Goal: Task Accomplishment & Management: Use online tool/utility

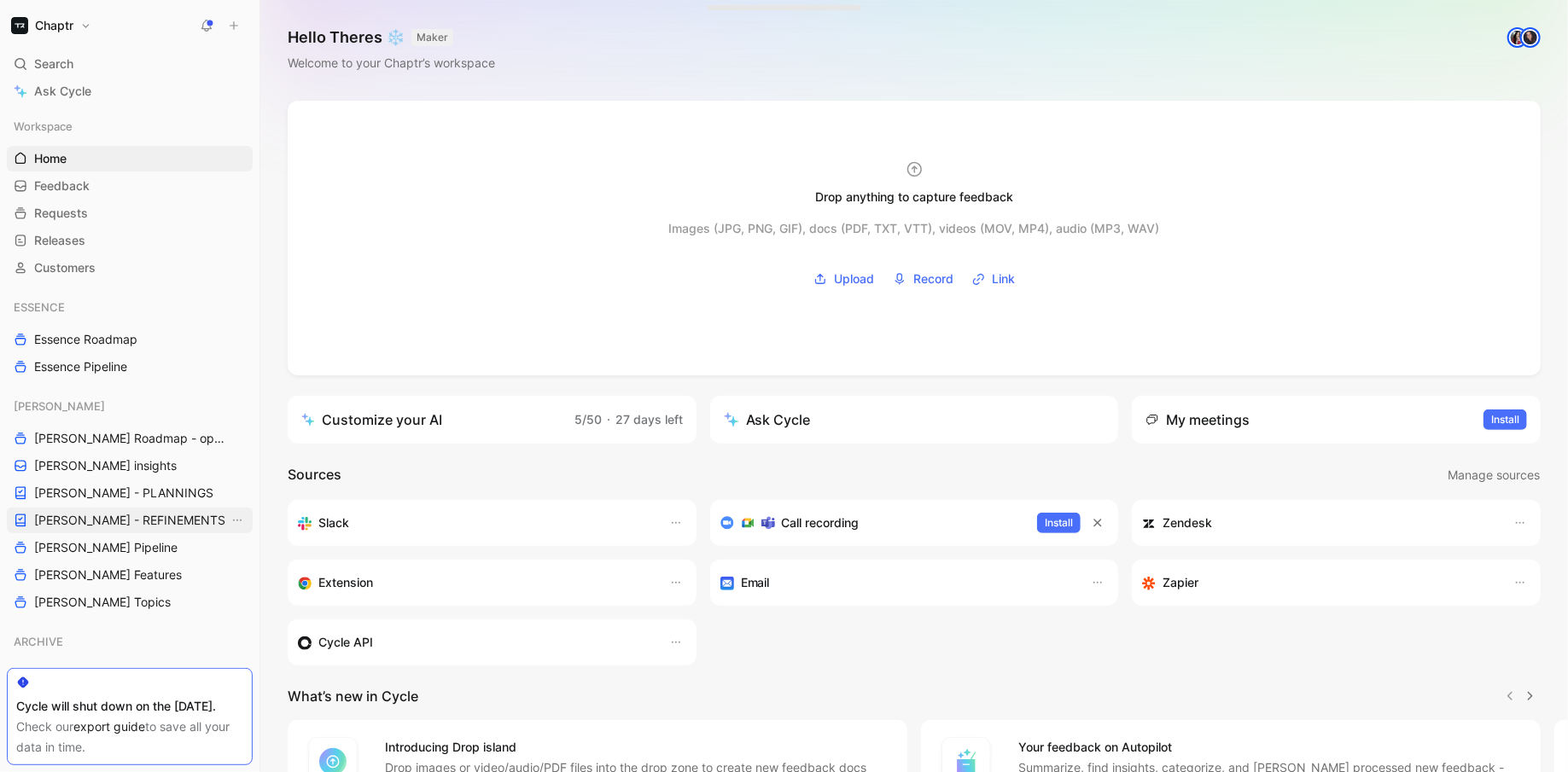
click at [129, 516] on span "[PERSON_NAME] - REFINEMENTS" at bounding box center [129, 521] width 191 height 17
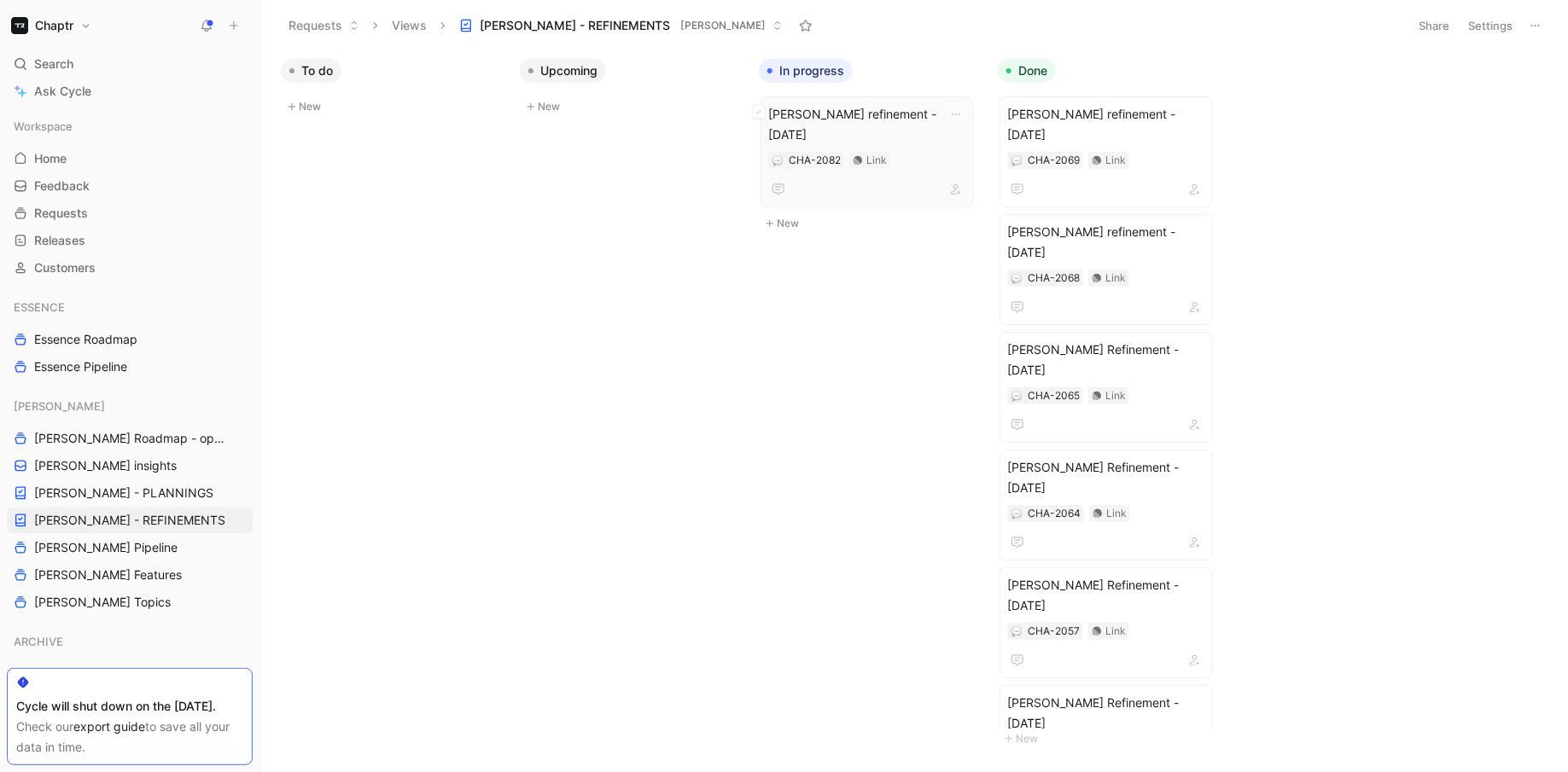
click at [942, 111] on span "[PERSON_NAME] refinement - [DATE]" at bounding box center [867, 125] width 198 height 41
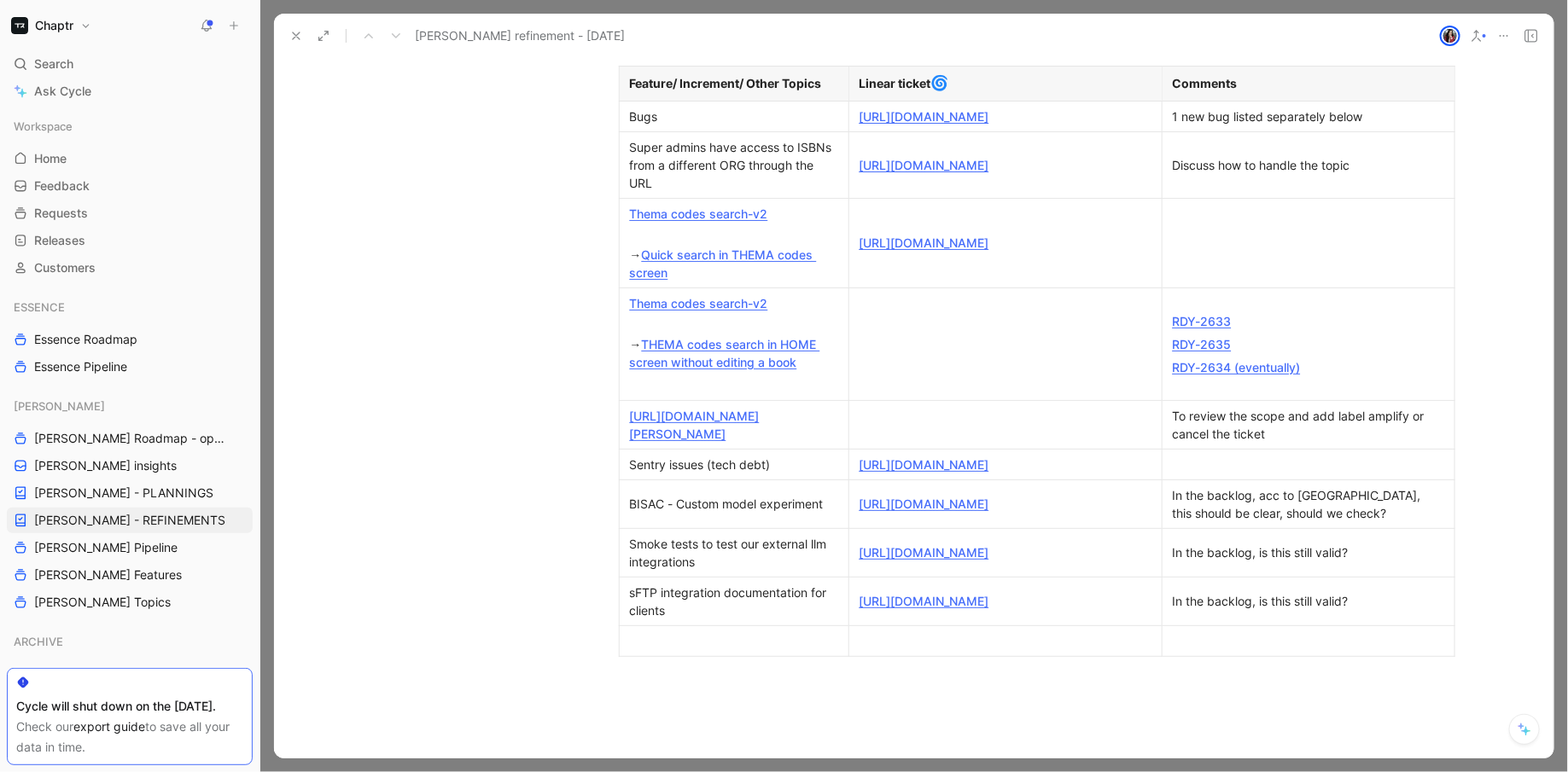
scroll to position [522, 0]
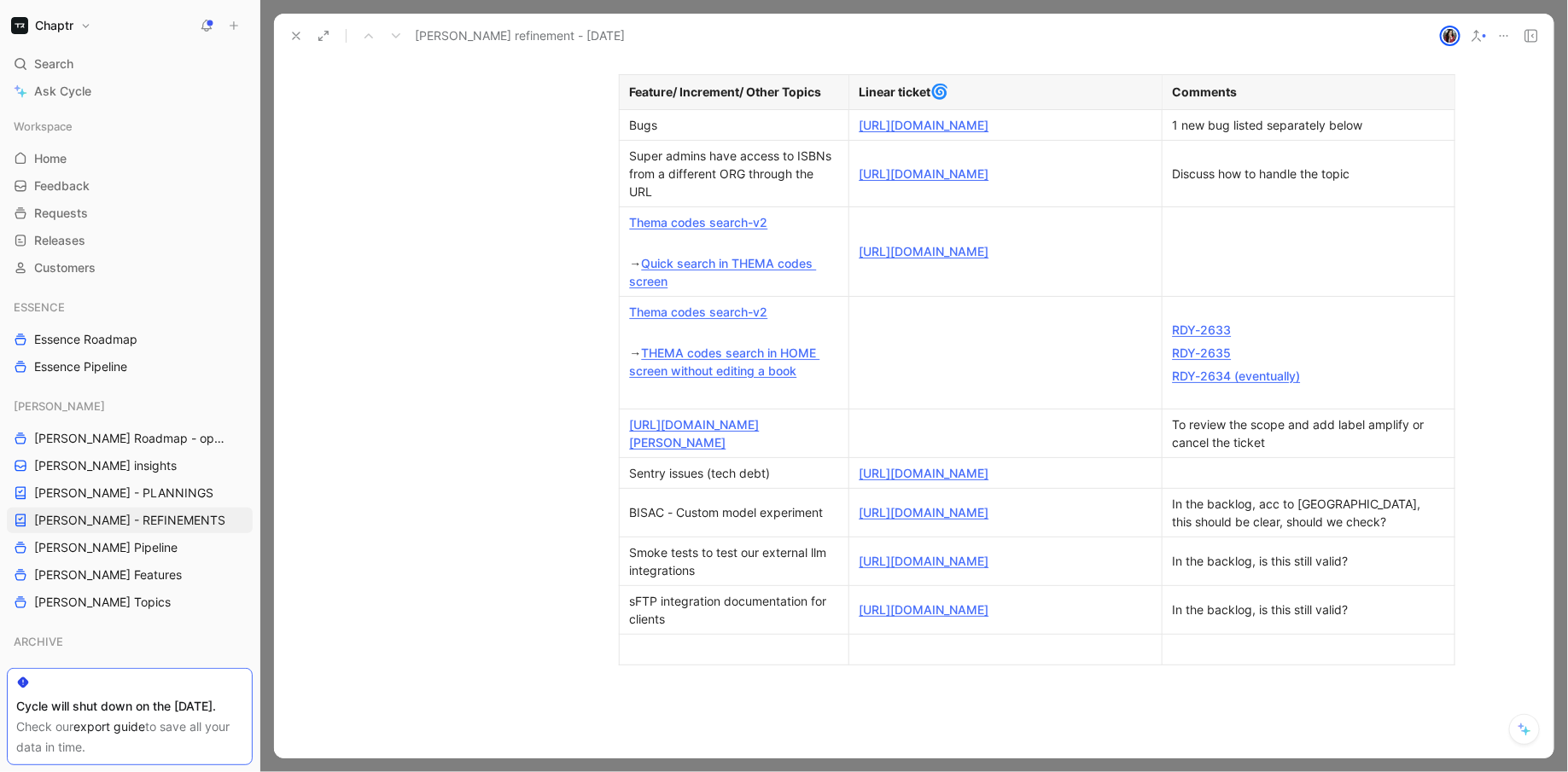
click at [697, 290] on div "→ Quick search in THEMA codes screen" at bounding box center [734, 262] width 208 height 53
click at [679, 200] on div "Super admins have access to ISBNs from a different ORG through the URL" at bounding box center [734, 173] width 208 height 53
click at [798, 231] on div "Thema codes search-v2" at bounding box center [734, 222] width 208 height 18
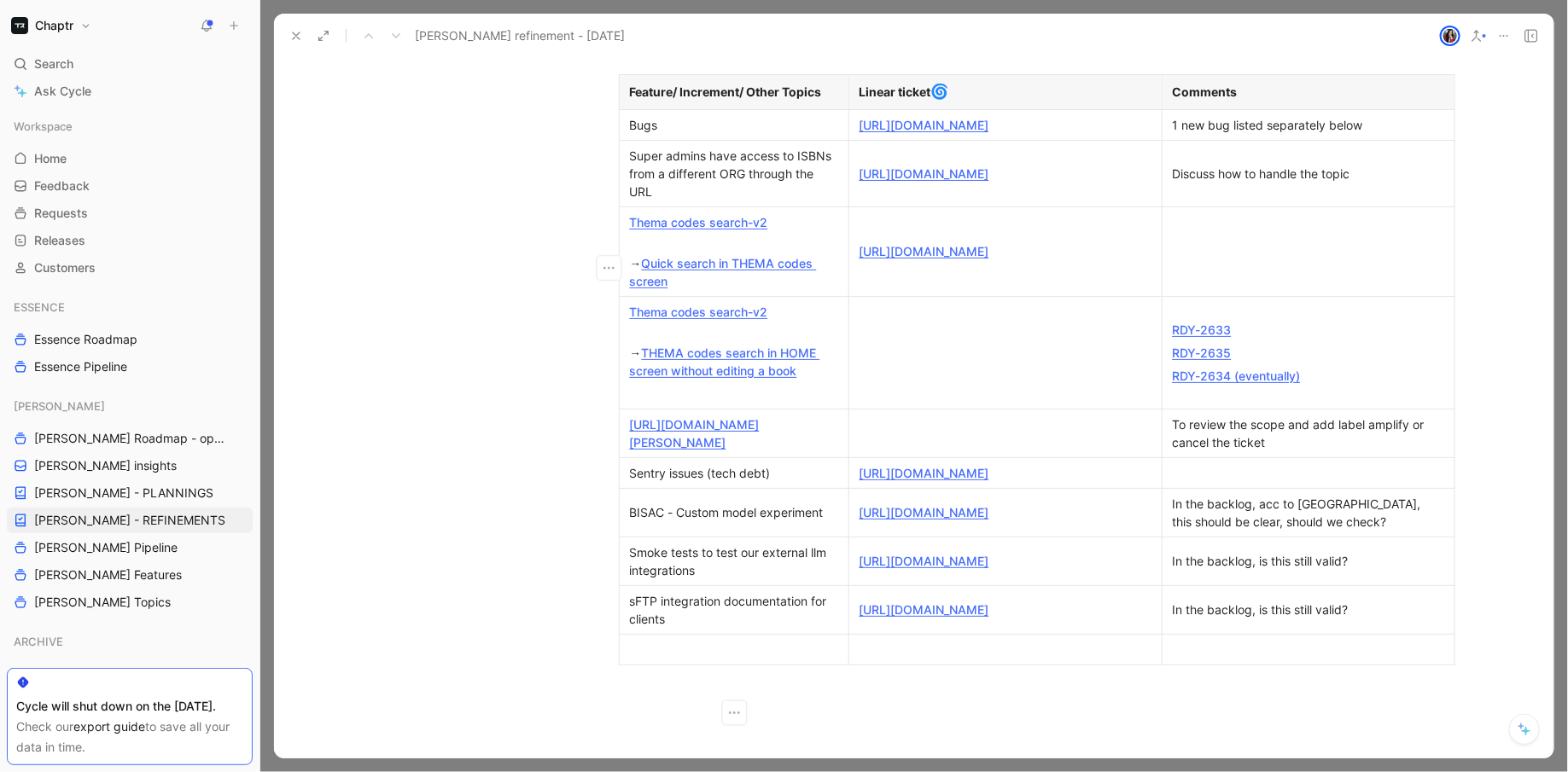
click at [624, 234] on p "Thema codes search-v2" at bounding box center [734, 222] width 222 height 23
click at [610, 266] on icon "button" at bounding box center [608, 268] width 17 height 17
click at [634, 307] on span "Add row below" at bounding box center [620, 305] width 83 height 14
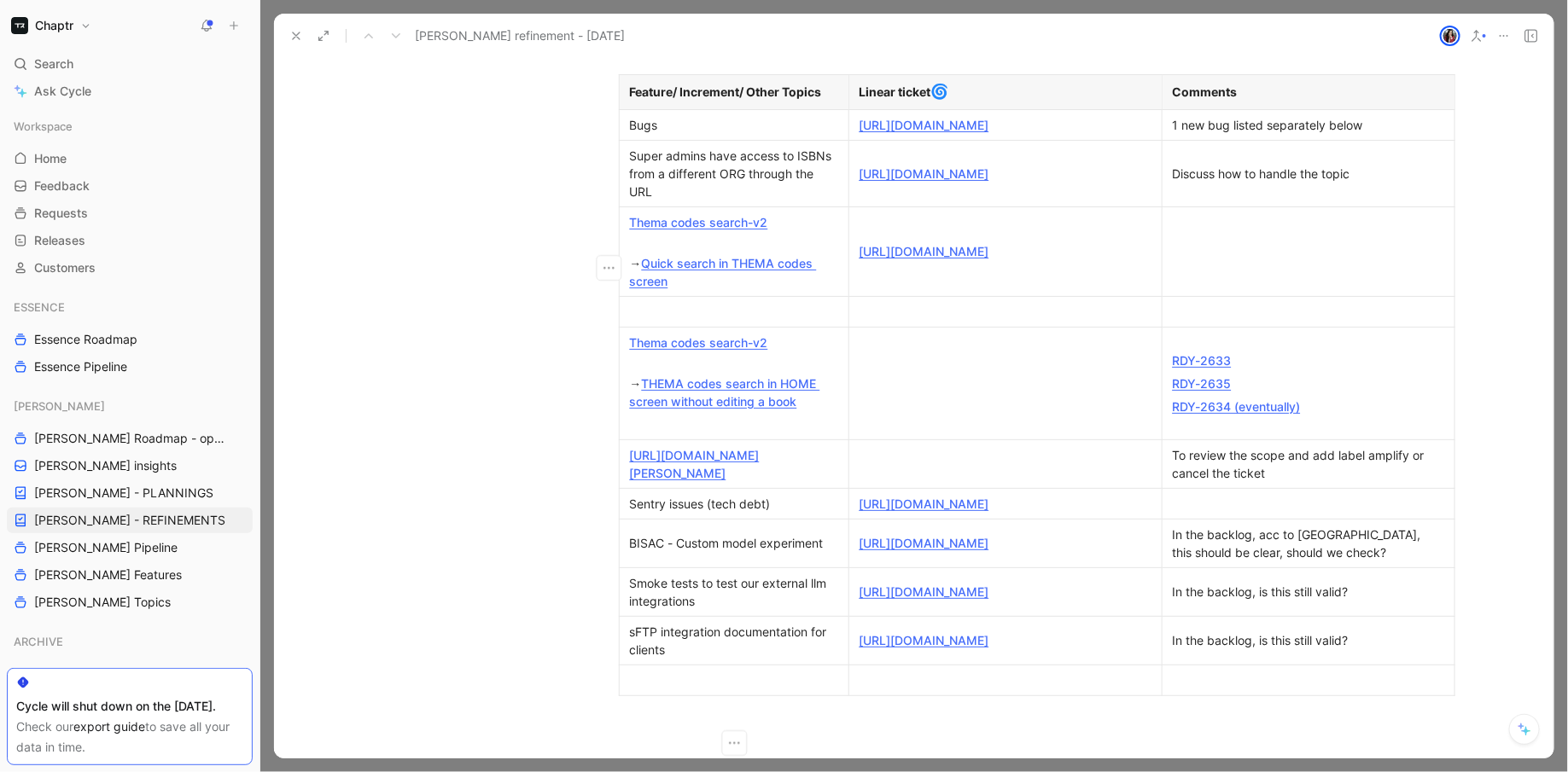
click at [652, 318] on div at bounding box center [734, 311] width 208 height 18
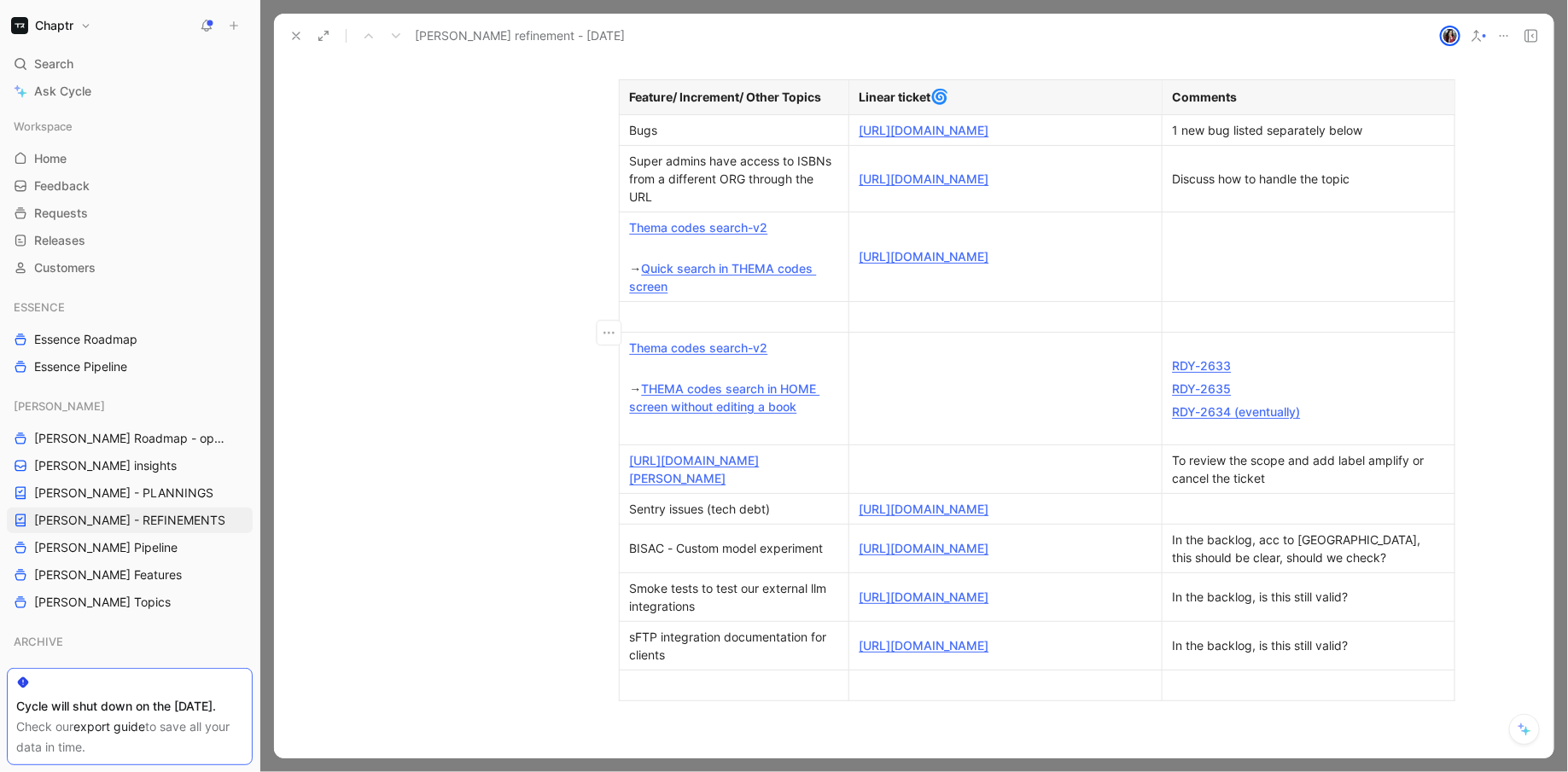
scroll to position [453, 0]
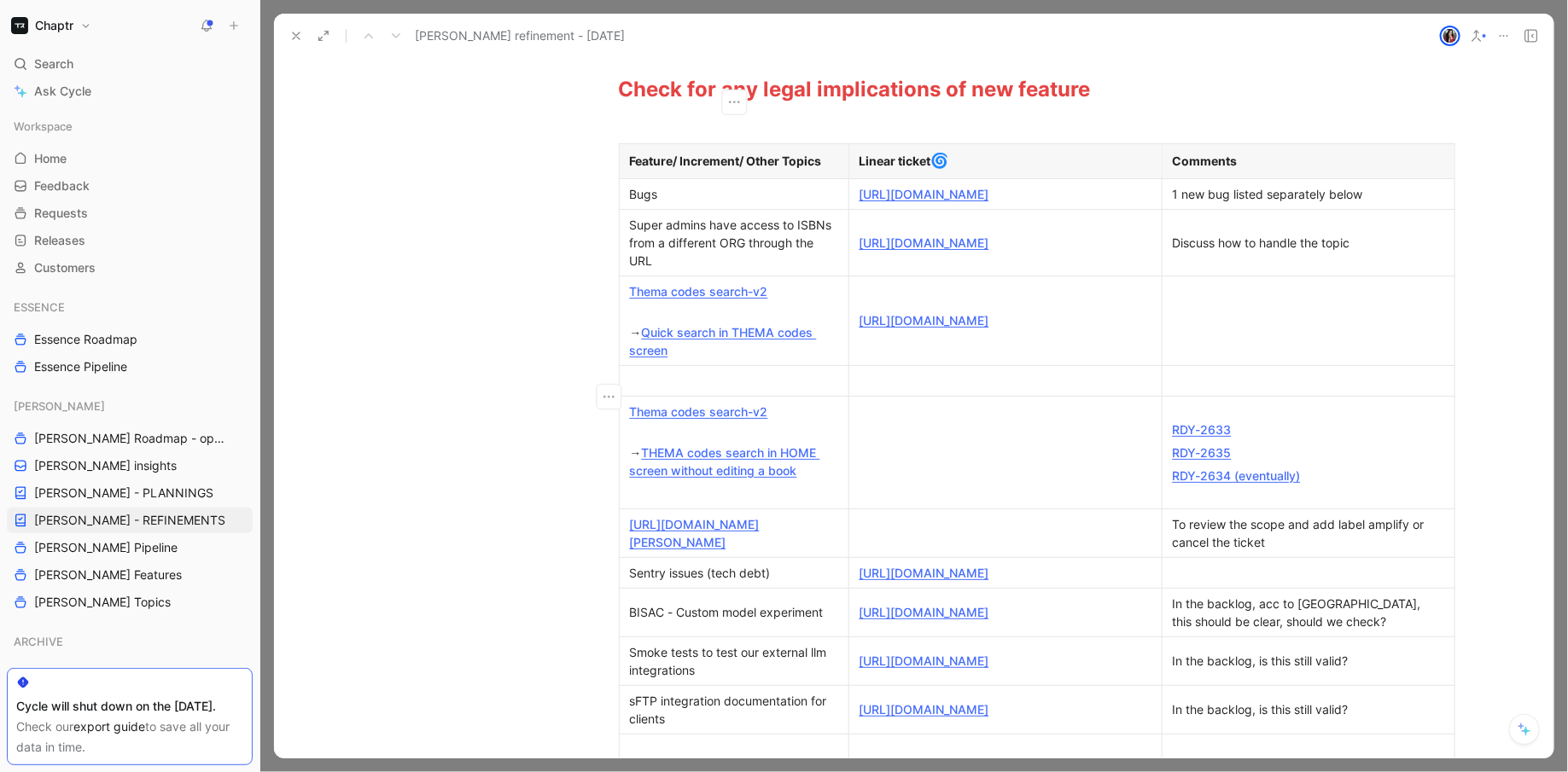
click at [676, 390] on div at bounding box center [734, 380] width 208 height 18
click at [918, 382] on td at bounding box center [1005, 380] width 313 height 31
click at [1276, 390] on div at bounding box center [1309, 380] width 272 height 18
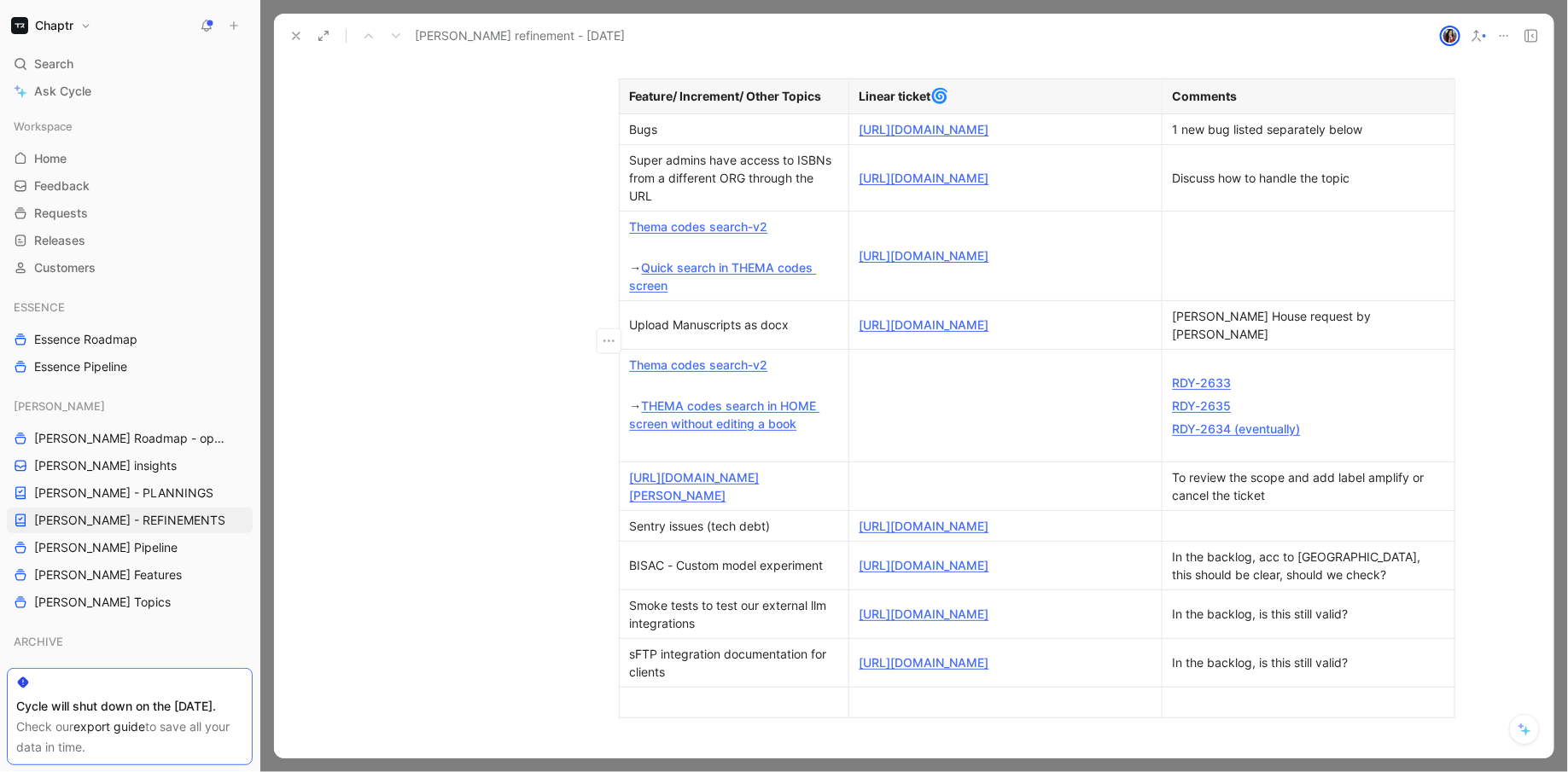
scroll to position [521, 0]
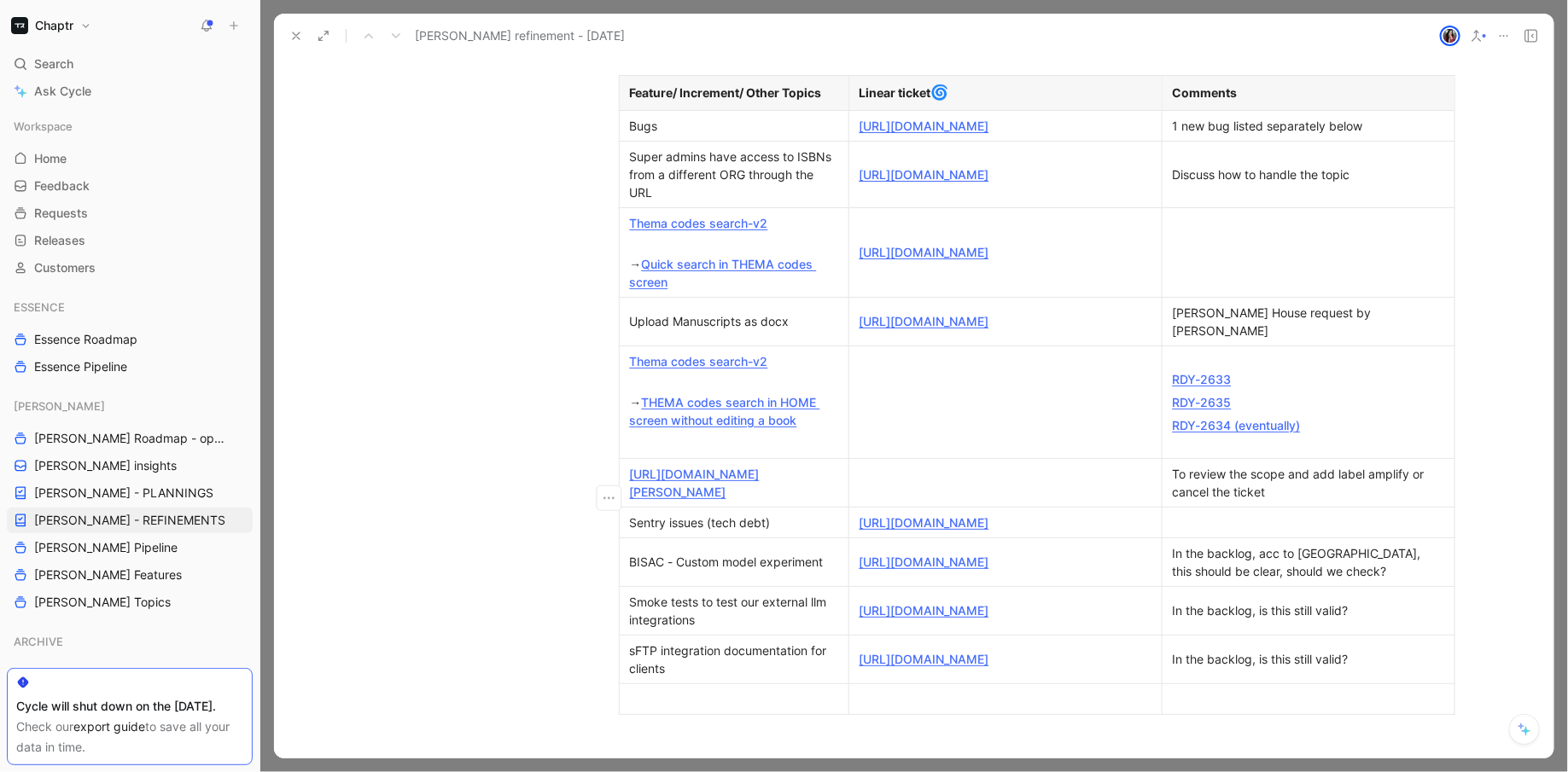
click at [893, 492] on div at bounding box center [1006, 482] width 292 height 18
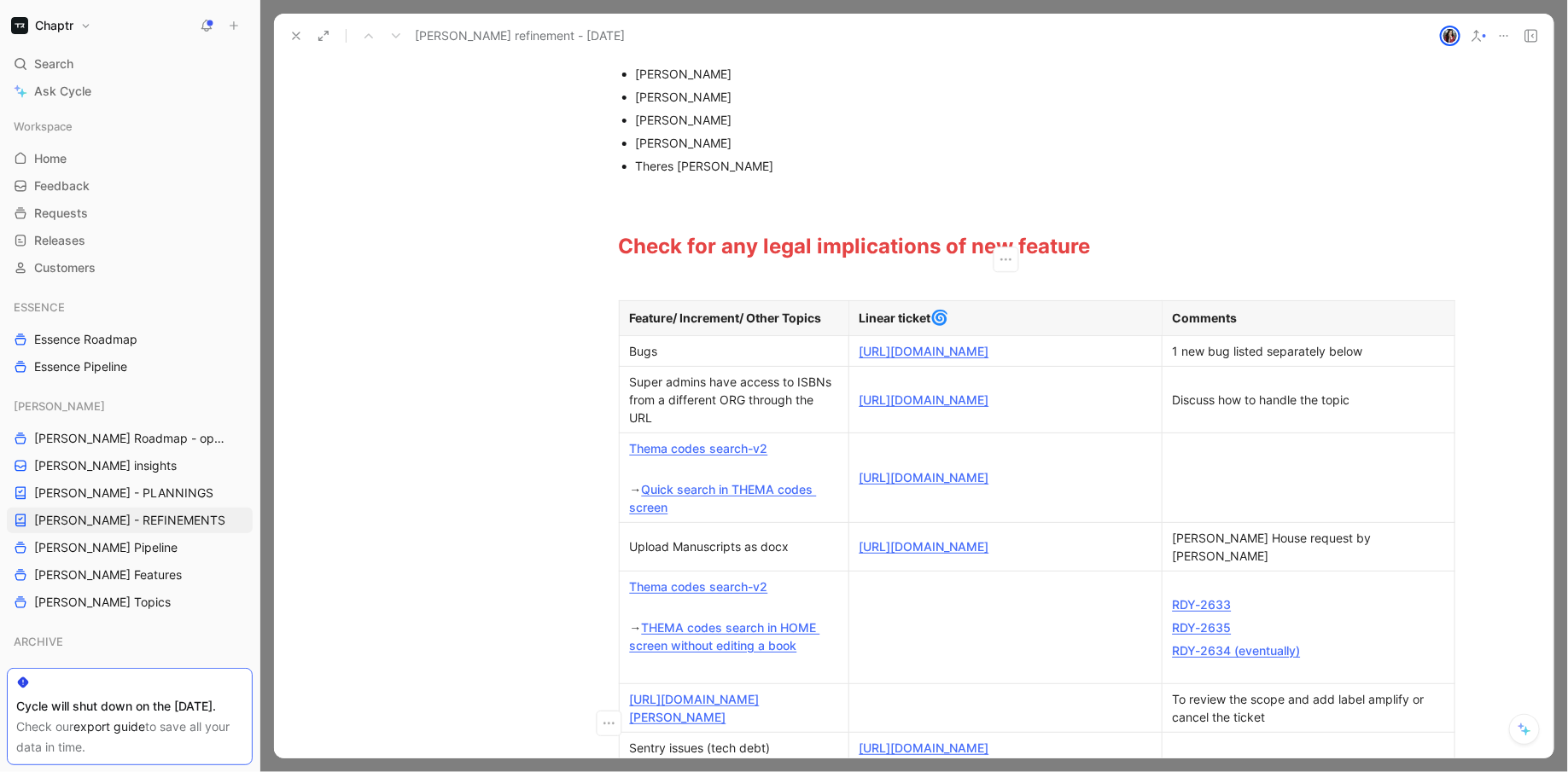
scroll to position [311, 0]
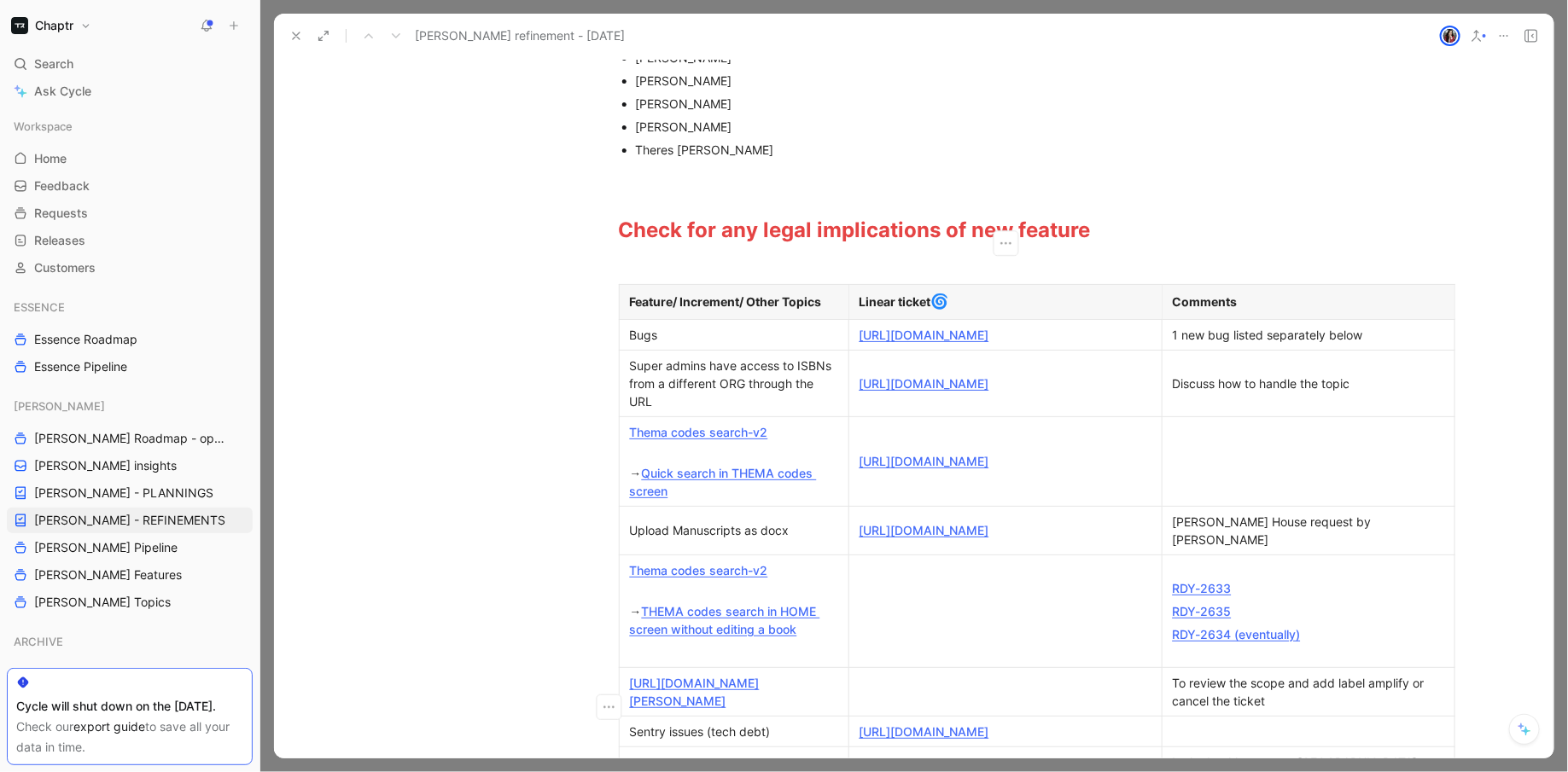
click at [1246, 542] on div "[PERSON_NAME] House request by [PERSON_NAME]" at bounding box center [1309, 530] width 272 height 36
click at [640, 555] on td "Upload Manuscripts as docx" at bounding box center [733, 530] width 230 height 49
click at [605, 551] on icon "button" at bounding box center [608, 547] width 17 height 17
click at [644, 585] on span "Add row below" at bounding box center [620, 585] width 83 height 14
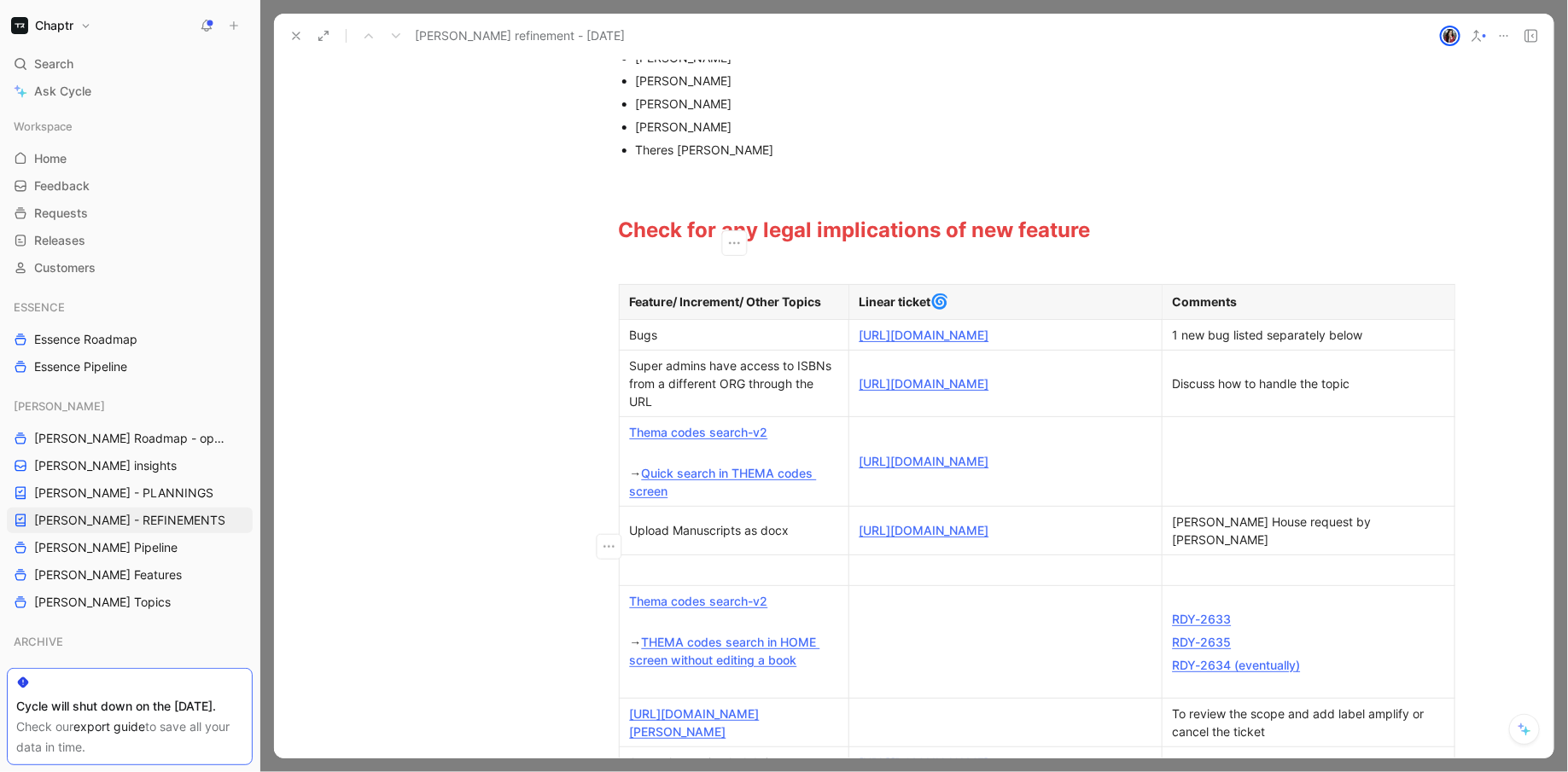
click at [666, 580] on div at bounding box center [734, 570] width 208 height 18
click at [898, 580] on div at bounding box center [1006, 570] width 292 height 18
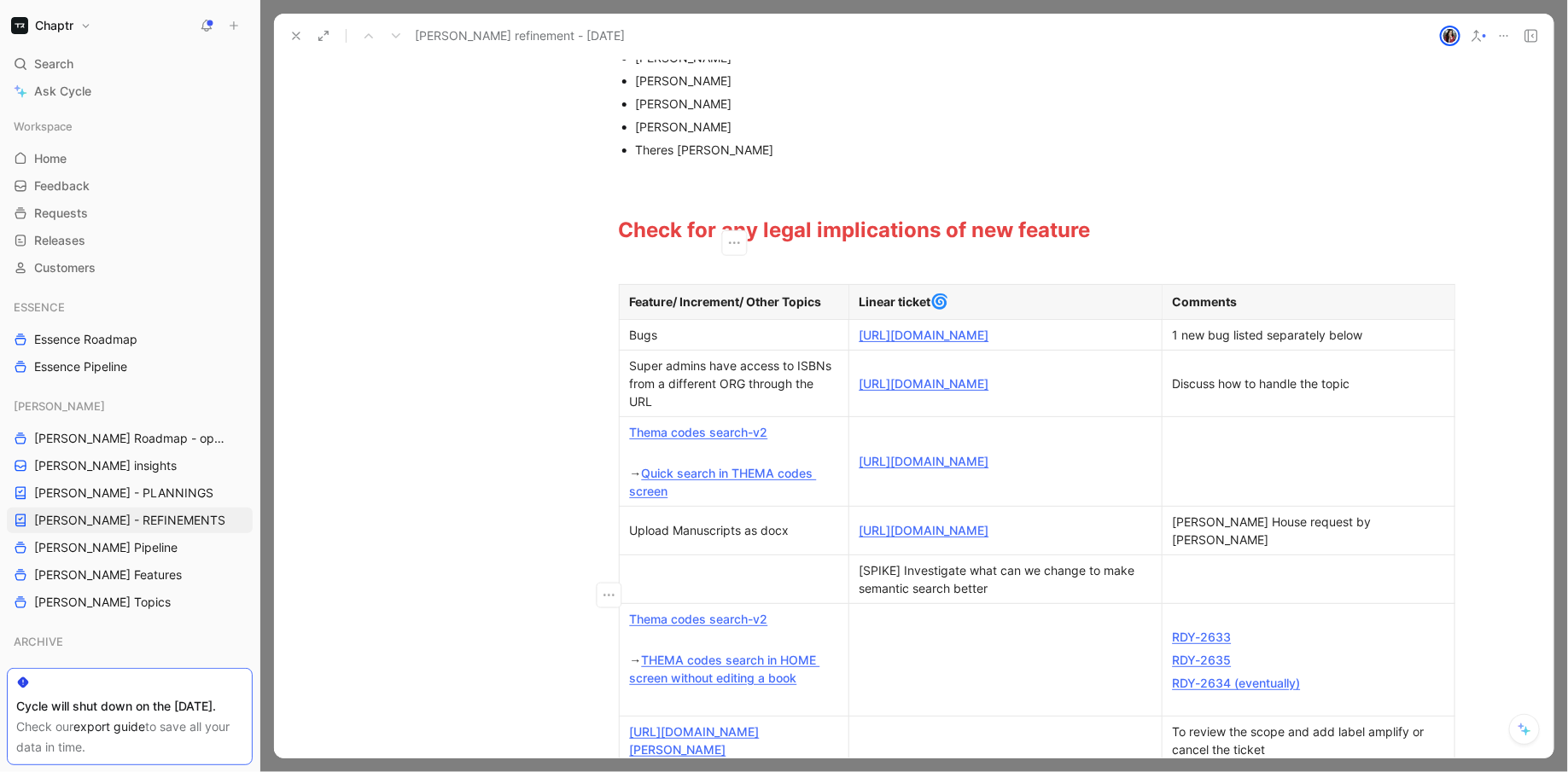
click at [737, 590] on p at bounding box center [734, 579] width 222 height 23
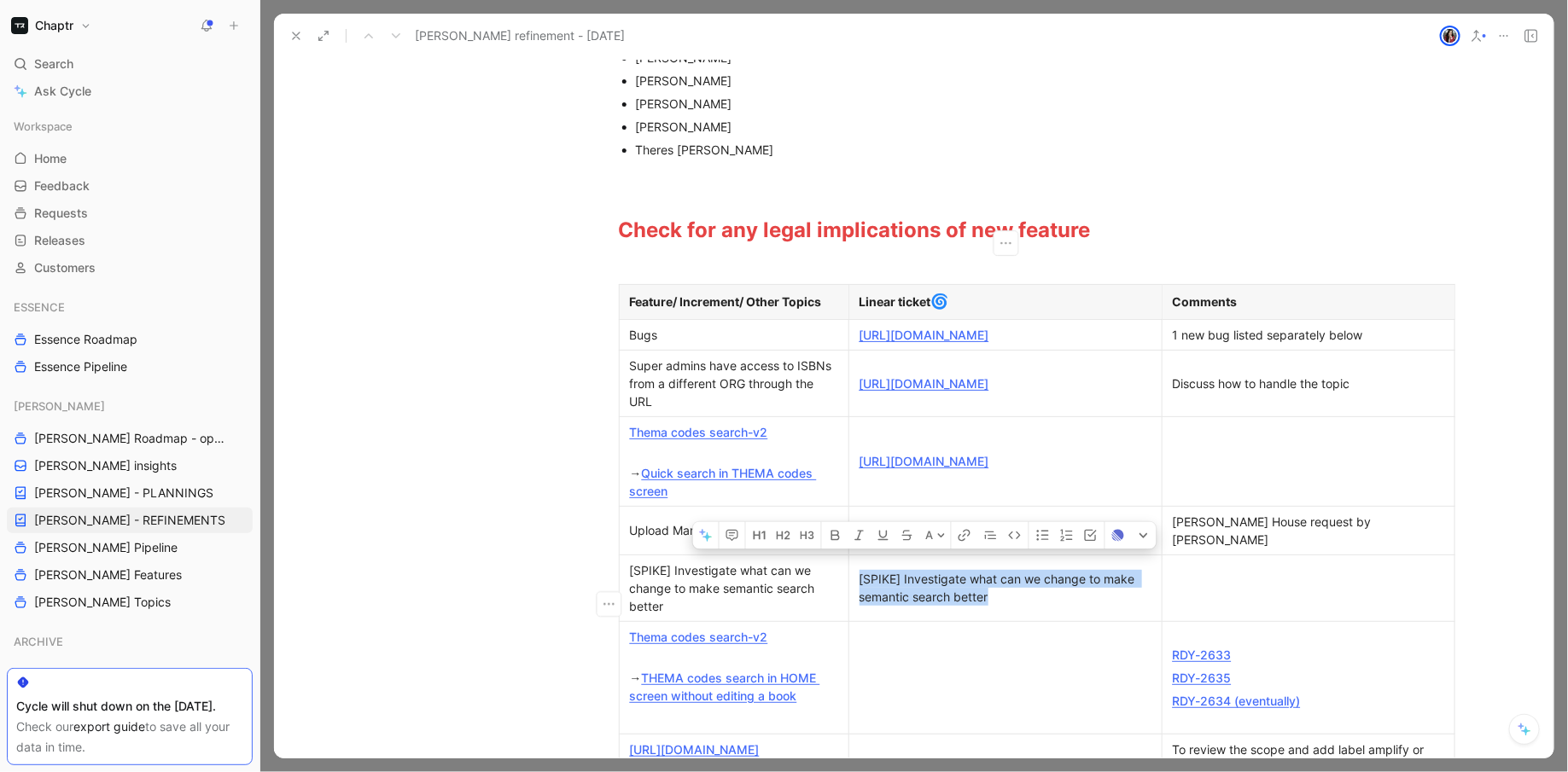
drag, startPoint x: 1008, startPoint y: 618, endPoint x: 874, endPoint y: 584, distance: 138.2
click at [874, 584] on p "[SPIKE] Investigate what can we change to make semantic search better" at bounding box center [1006, 588] width 306 height 41
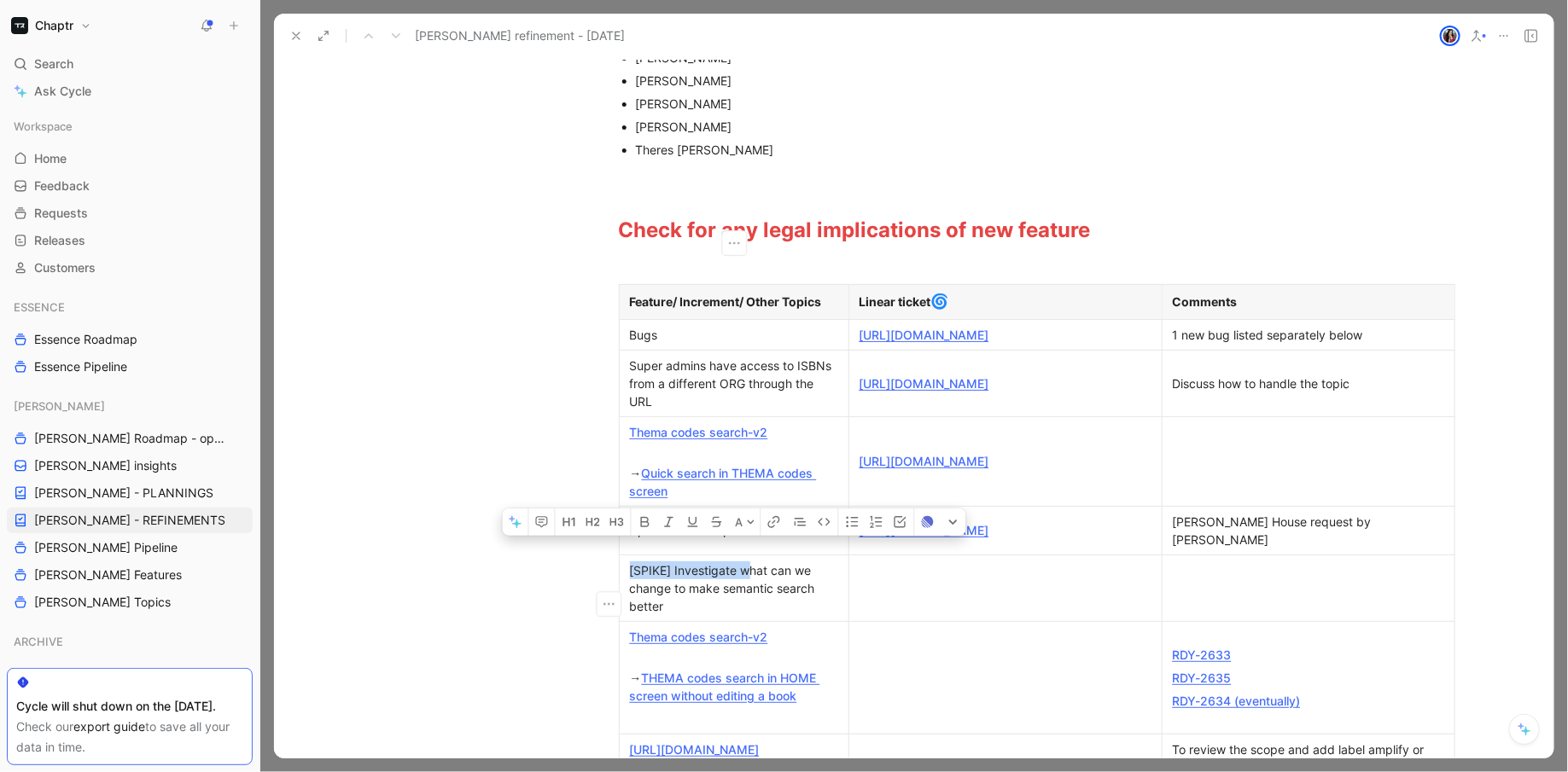
drag, startPoint x: 747, startPoint y: 585, endPoint x: 620, endPoint y: 591, distance: 127.1
click at [620, 591] on td "[SPIKE] Investigate what can we change to make semantic search better" at bounding box center [733, 587] width 230 height 67
click at [633, 581] on div "[SPIKE] Investigate what can we change to make semantic search better" at bounding box center [734, 587] width 208 height 53
drag, startPoint x: 634, startPoint y: 581, endPoint x: 694, endPoint y: 601, distance: 63.2
click at [694, 602] on div "[SPIKE] Investigate what can we change to make semantic search better" at bounding box center [734, 587] width 208 height 53
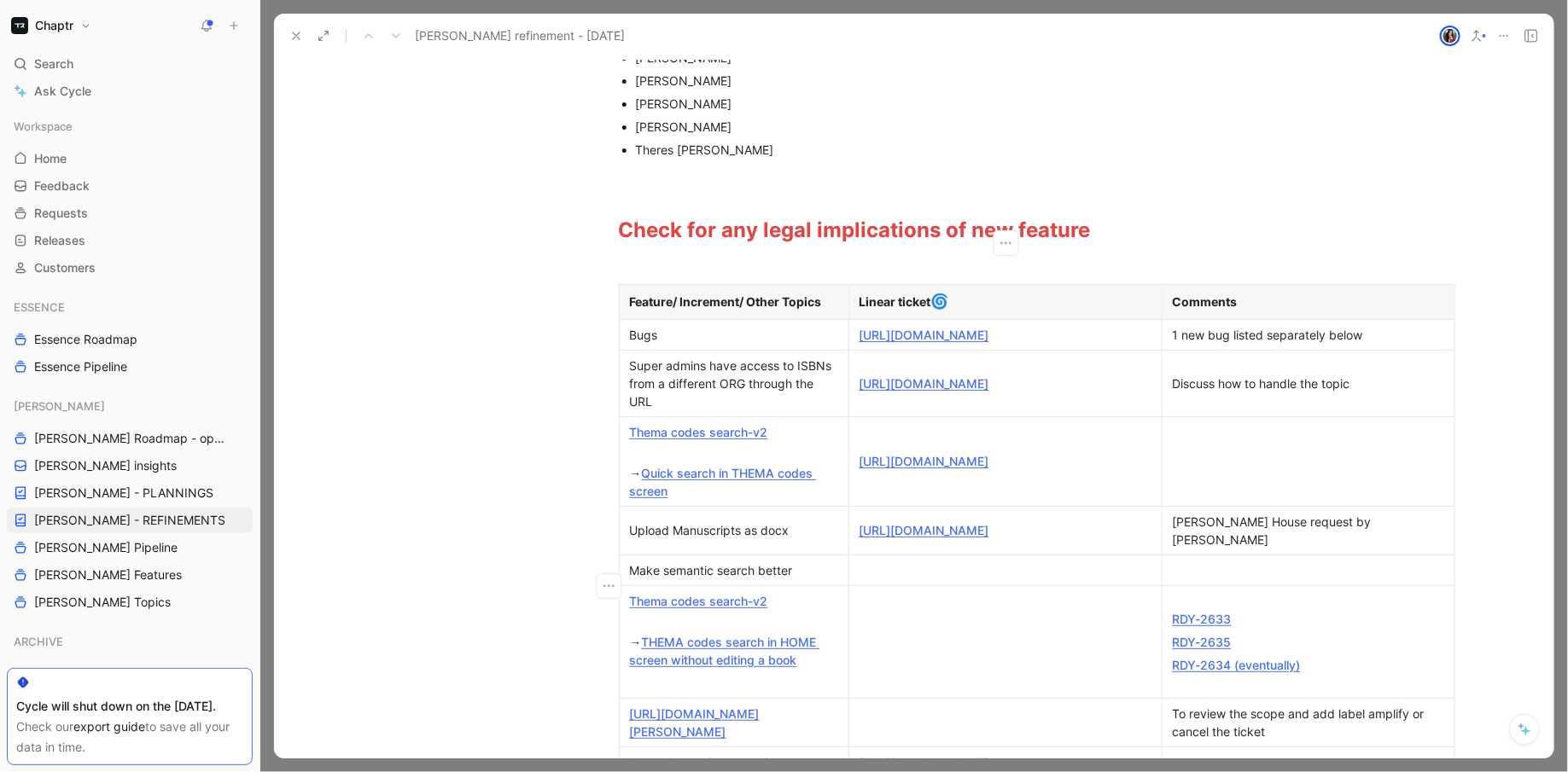
click at [973, 580] on div at bounding box center [1006, 570] width 292 height 18
click at [742, 580] on div "Make semantic search better" at bounding box center [734, 570] width 208 height 18
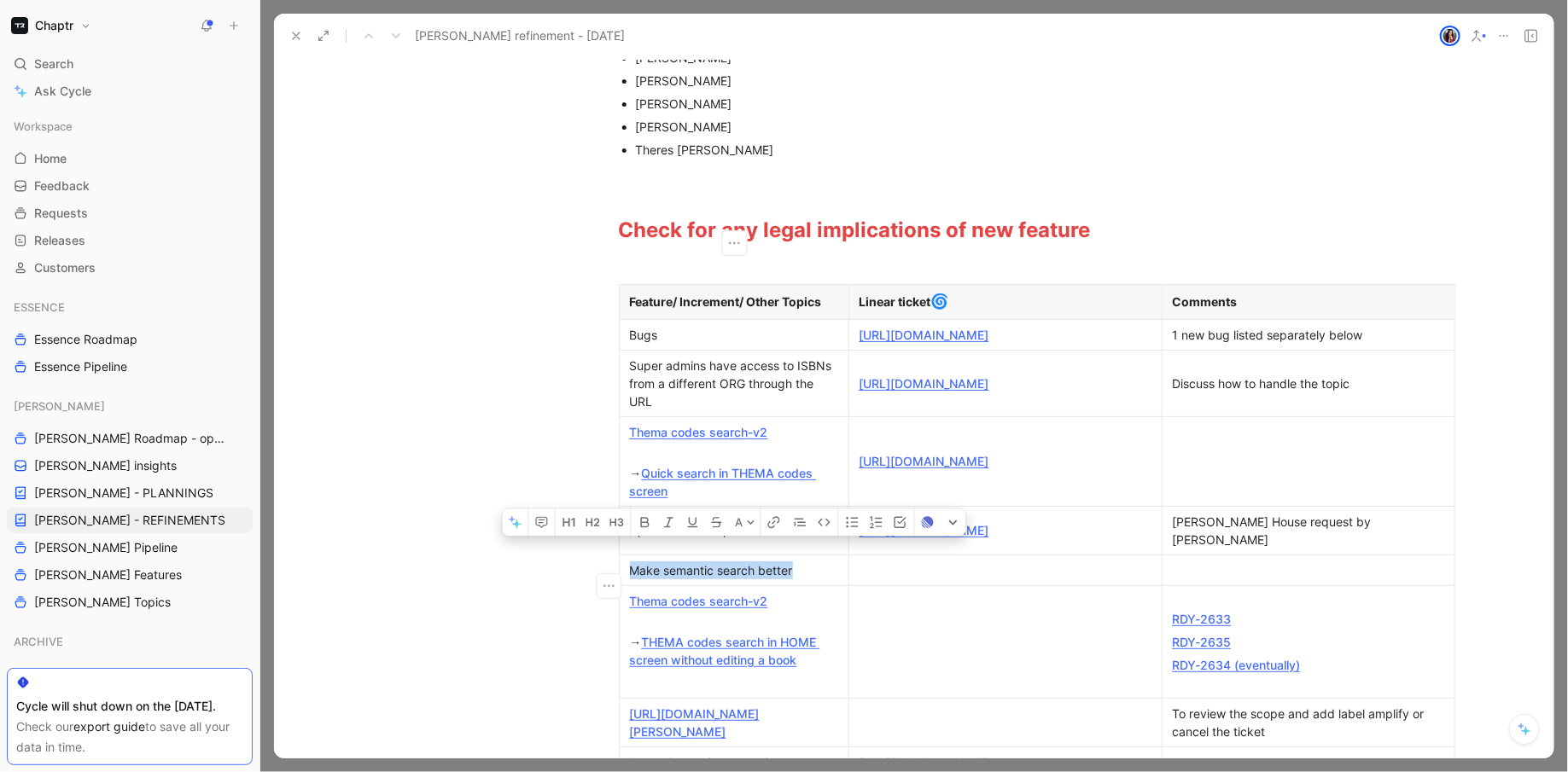
click at [742, 580] on div "Make semantic search better" at bounding box center [734, 570] width 208 height 18
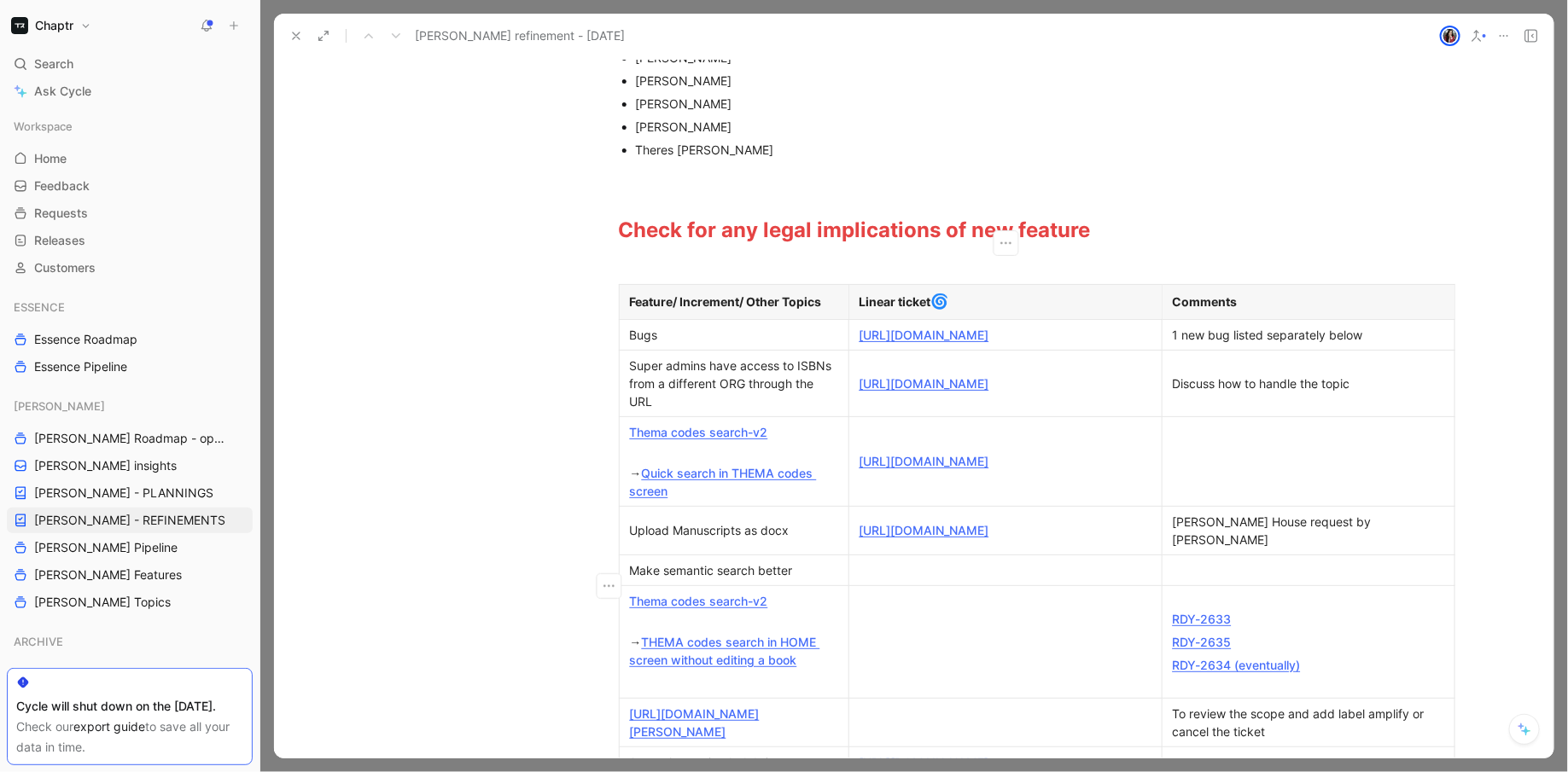
click at [939, 580] on div at bounding box center [1006, 570] width 292 height 18
click at [1197, 586] on td at bounding box center [1308, 570] width 292 height 31
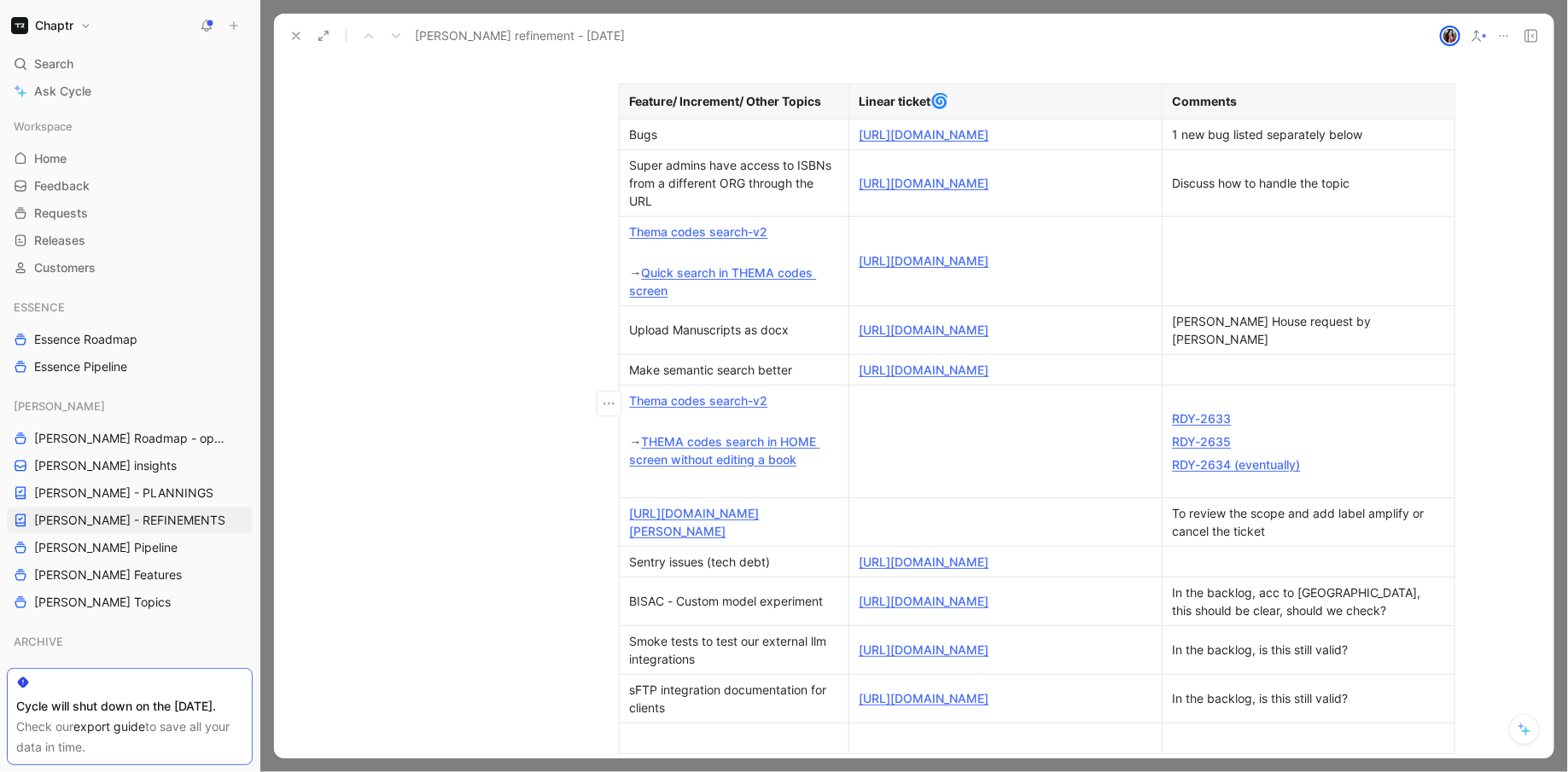
scroll to position [510, 0]
